Goal: Check status: Check status

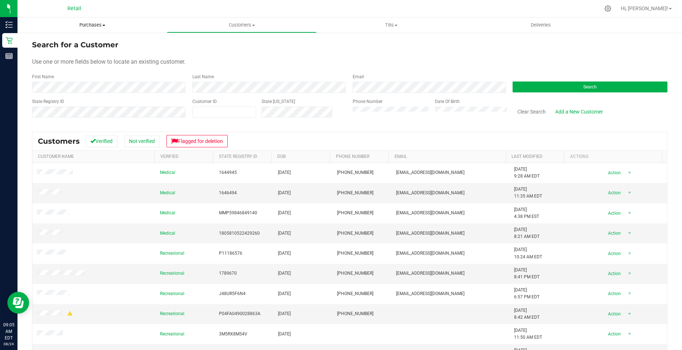
click at [83, 27] on span "Purchases" at bounding box center [91, 25] width 149 height 7
click at [69, 45] on span "Summary of purchases" at bounding box center [54, 44] width 75 height 6
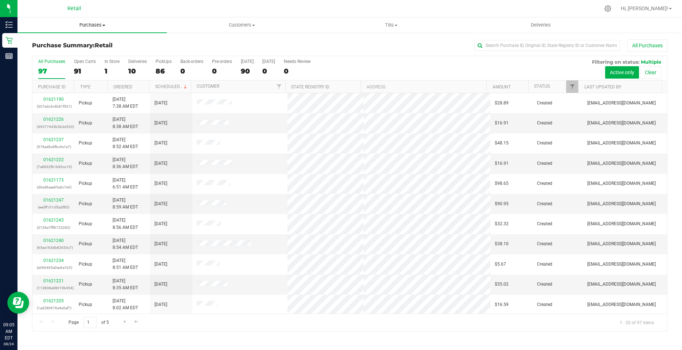
click at [83, 26] on span "Purchases" at bounding box center [91, 25] width 149 height 7
click at [59, 43] on span "Summary of purchases" at bounding box center [54, 44] width 75 height 6
click at [103, 68] on div "All Purchases 0 Open Carts 0 In Store 0 Deliveries 0 PickUps 0 Back-orders 0 Pr…" at bounding box center [349, 68] width 634 height 24
click at [108, 72] on div "1" at bounding box center [111, 71] width 15 height 8
click at [0, 0] on input "In Store 1" at bounding box center [0, 0] width 0 height 0
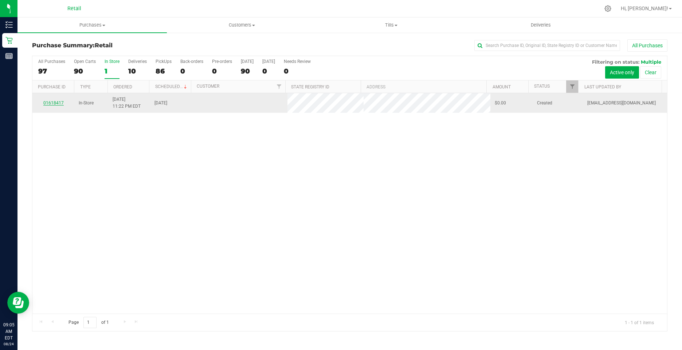
click at [52, 105] on link "01618417" at bounding box center [53, 102] width 20 height 5
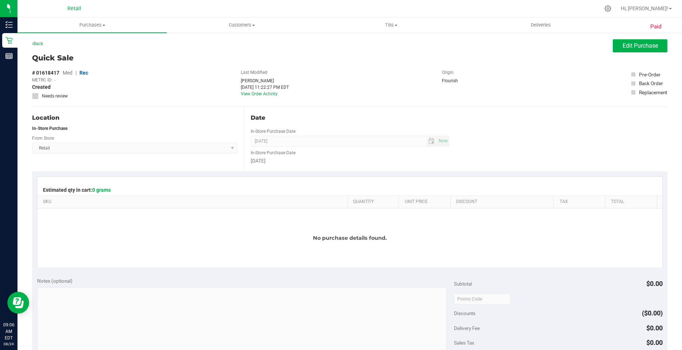
drag, startPoint x: 60, startPoint y: 73, endPoint x: 37, endPoint y: 73, distance: 23.3
click at [37, 73] on div "# 01618417 Med | Rec METRC ID: - Created Needs review" at bounding box center [60, 84] width 56 height 30
copy div "01618417"
drag, startPoint x: 91, startPoint y: 27, endPoint x: 78, endPoint y: 27, distance: 13.1
click at [91, 27] on span "Purchases" at bounding box center [91, 25] width 149 height 7
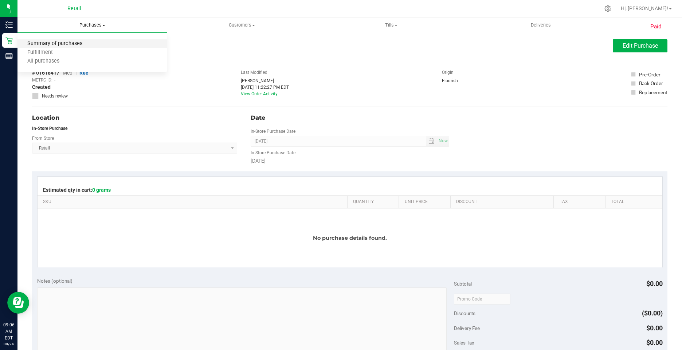
click at [32, 44] on span "Summary of purchases" at bounding box center [54, 44] width 75 height 6
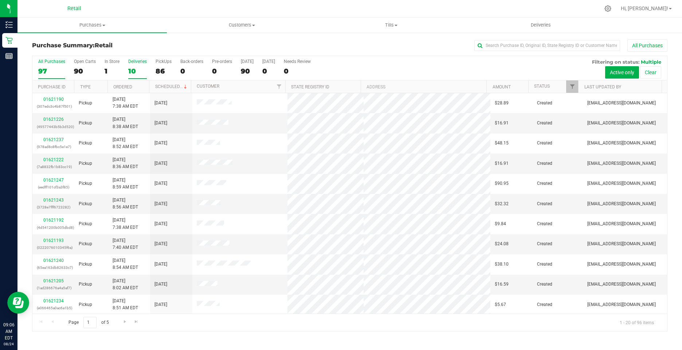
click at [130, 72] on div "10" at bounding box center [137, 71] width 19 height 8
click at [0, 0] on input "Deliveries 10" at bounding box center [0, 0] width 0 height 0
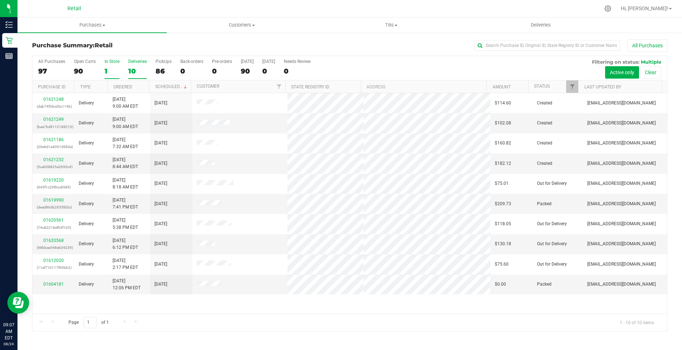
click at [106, 72] on div "1" at bounding box center [111, 71] width 15 height 8
click at [0, 0] on input "In Store 1" at bounding box center [0, 0] width 0 height 0
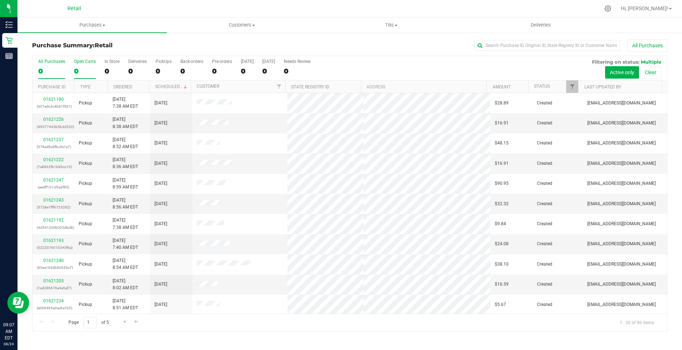
click at [83, 72] on div "0" at bounding box center [85, 71] width 22 height 8
click at [0, 0] on input "Open Carts 0" at bounding box center [0, 0] width 0 height 0
click at [158, 72] on div "86" at bounding box center [163, 71] width 16 height 8
click at [0, 0] on input "PickUps 86" at bounding box center [0, 0] width 0 height 0
click at [116, 88] on link "Ordered" at bounding box center [122, 86] width 19 height 5
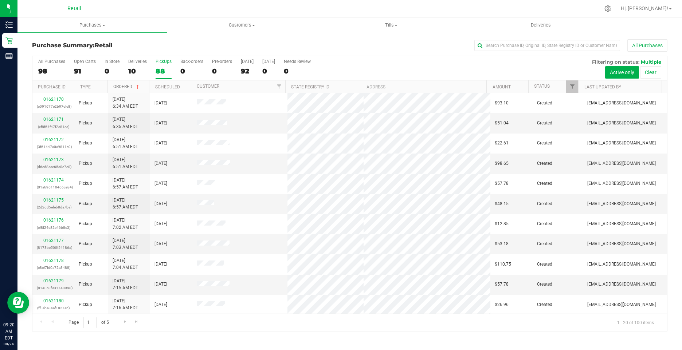
click at [115, 88] on link "Ordered" at bounding box center [126, 86] width 27 height 5
click at [115, 88] on link "Ordered" at bounding box center [122, 86] width 19 height 5
click at [130, 72] on div "10" at bounding box center [137, 71] width 19 height 8
click at [0, 0] on input "Deliveries 10" at bounding box center [0, 0] width 0 height 0
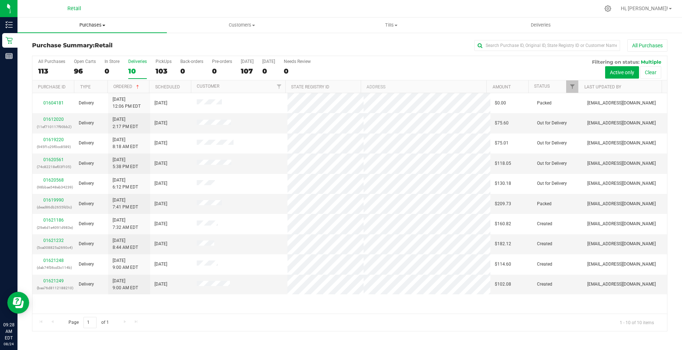
click at [84, 25] on span "Purchases" at bounding box center [91, 25] width 149 height 7
click at [46, 44] on span "Summary of purchases" at bounding box center [54, 44] width 75 height 6
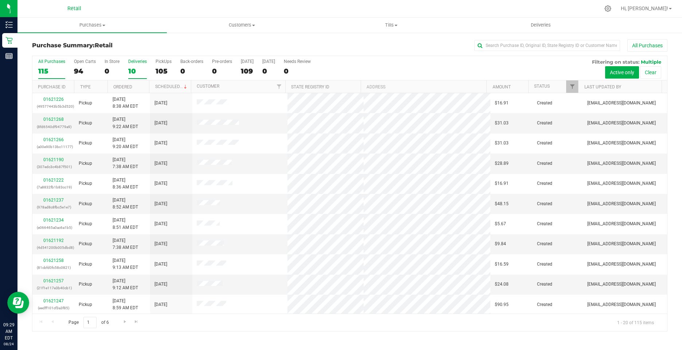
click at [133, 68] on div "10" at bounding box center [137, 71] width 19 height 8
click at [0, 0] on input "Deliveries 10" at bounding box center [0, 0] width 0 height 0
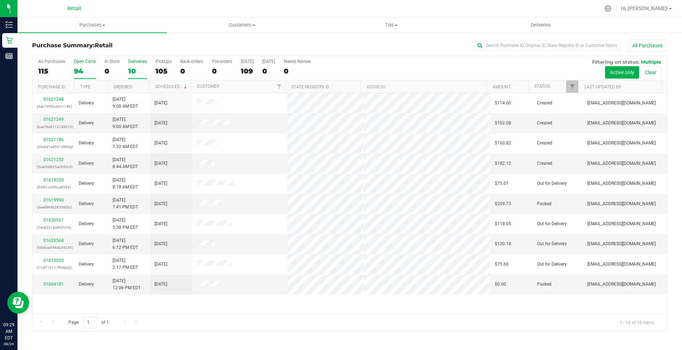
click at [74, 71] on div "94" at bounding box center [85, 71] width 22 height 8
click at [0, 0] on input "Open Carts 94" at bounding box center [0, 0] width 0 height 0
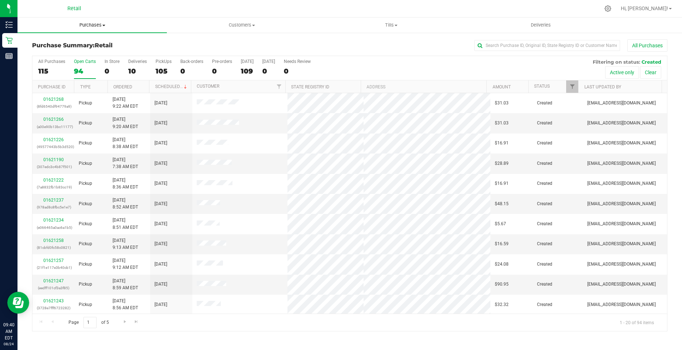
click at [87, 24] on span "Purchases" at bounding box center [91, 25] width 149 height 7
click at [216, 41] on div "Purchase Summary: Retail All Purchases" at bounding box center [349, 47] width 635 height 16
click at [78, 70] on div "94" at bounding box center [85, 71] width 22 height 8
click at [0, 0] on input "Open Carts 94" at bounding box center [0, 0] width 0 height 0
click at [50, 204] on p "(978ad8c8fbc5e1e7)" at bounding box center [53, 207] width 33 height 7
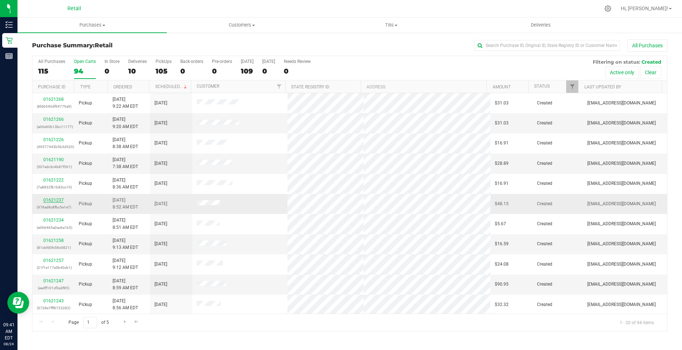
click at [57, 199] on link "01621237" at bounding box center [53, 200] width 20 height 5
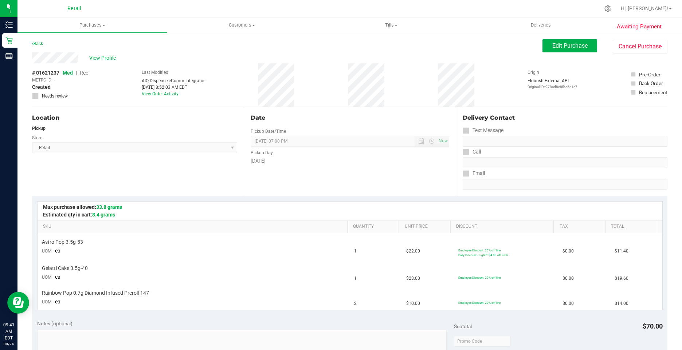
click at [40, 41] on div "Back" at bounding box center [37, 43] width 11 height 9
click at [43, 46] on link "Back" at bounding box center [37, 43] width 11 height 5
